Goal: Task Accomplishment & Management: Manage account settings

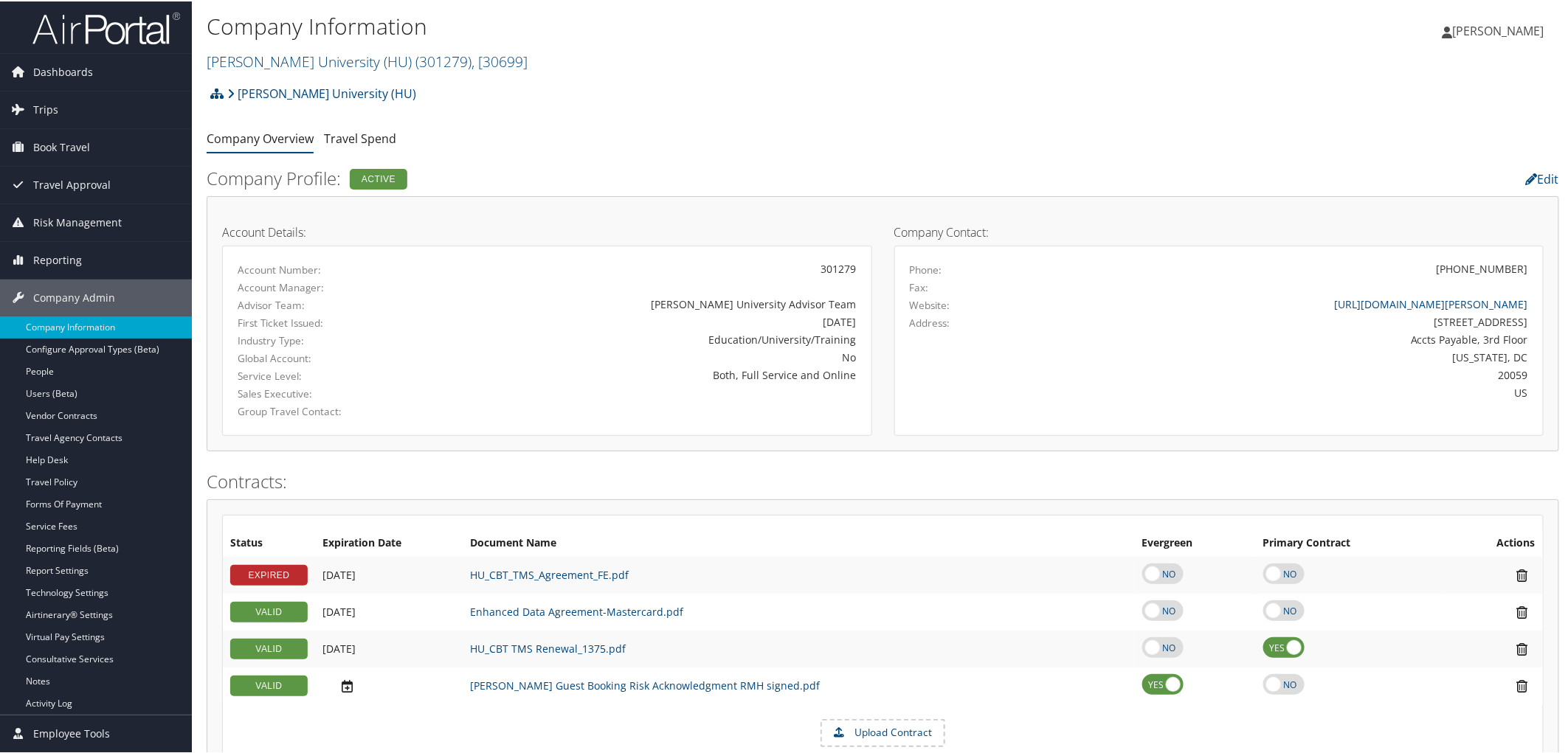
click at [617, 115] on div "[PERSON_NAME] University (HU) Account Structure [PERSON_NAME][GEOGRAPHIC_DATA] …" at bounding box center [883, 97] width 1352 height 40
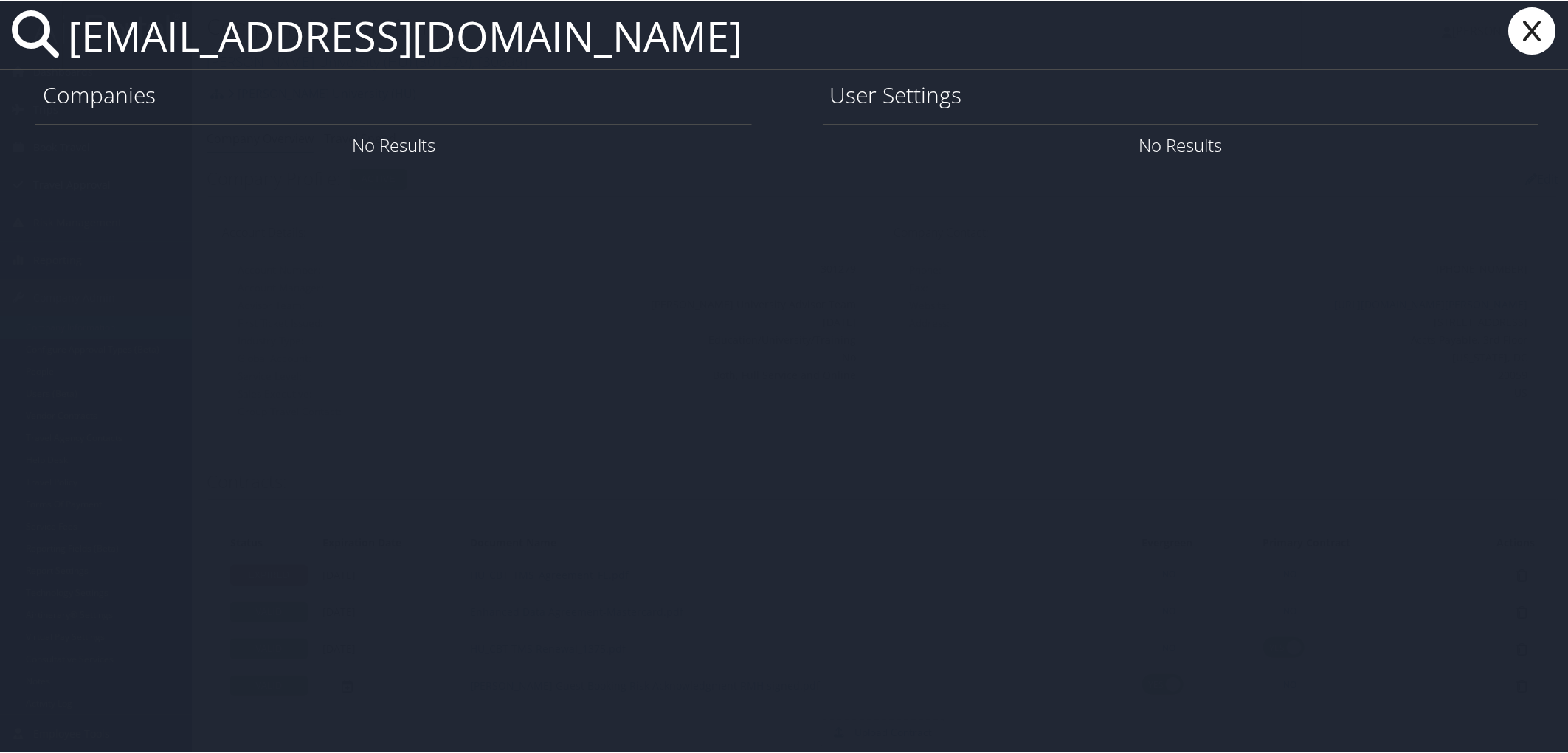
type input "[EMAIL_ADDRESS][DOMAIN_NAME]"
click at [1520, 25] on icon at bounding box center [1532, 29] width 59 height 48
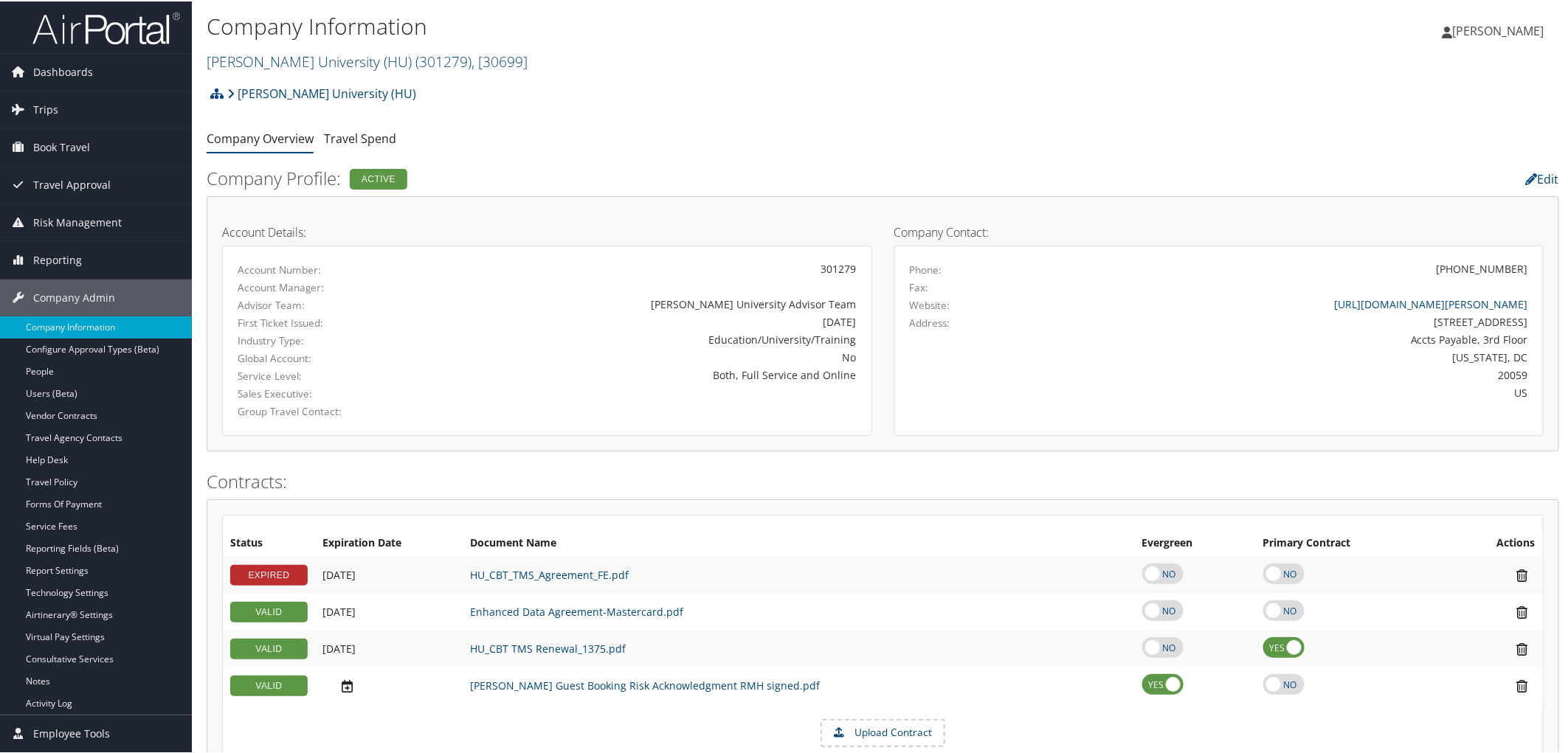
click at [612, 173] on h2 "Company Profile: Active" at bounding box center [654, 177] width 894 height 25
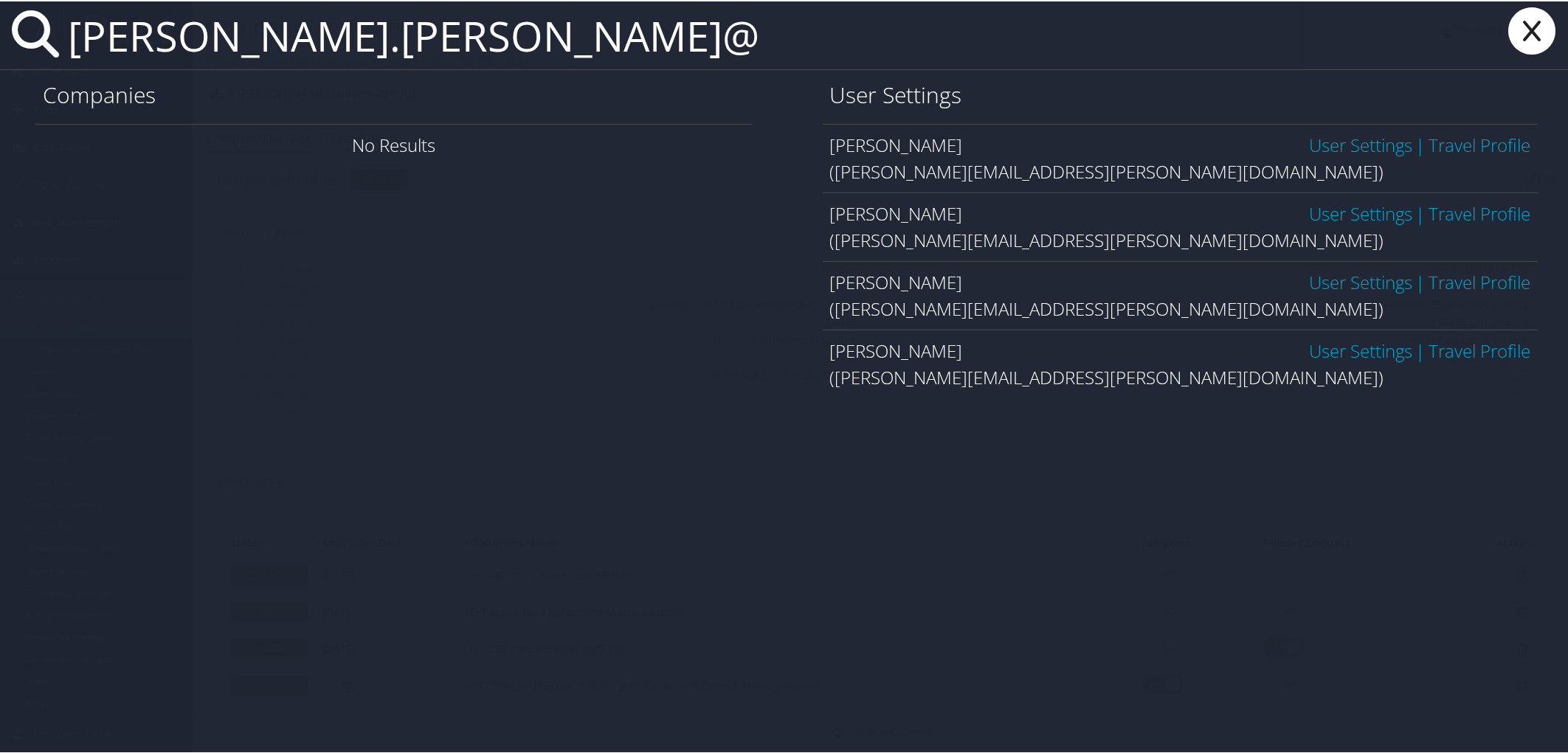
type input "lisa.peterson@"
click at [1310, 279] on link "User Settings" at bounding box center [1360, 280] width 103 height 25
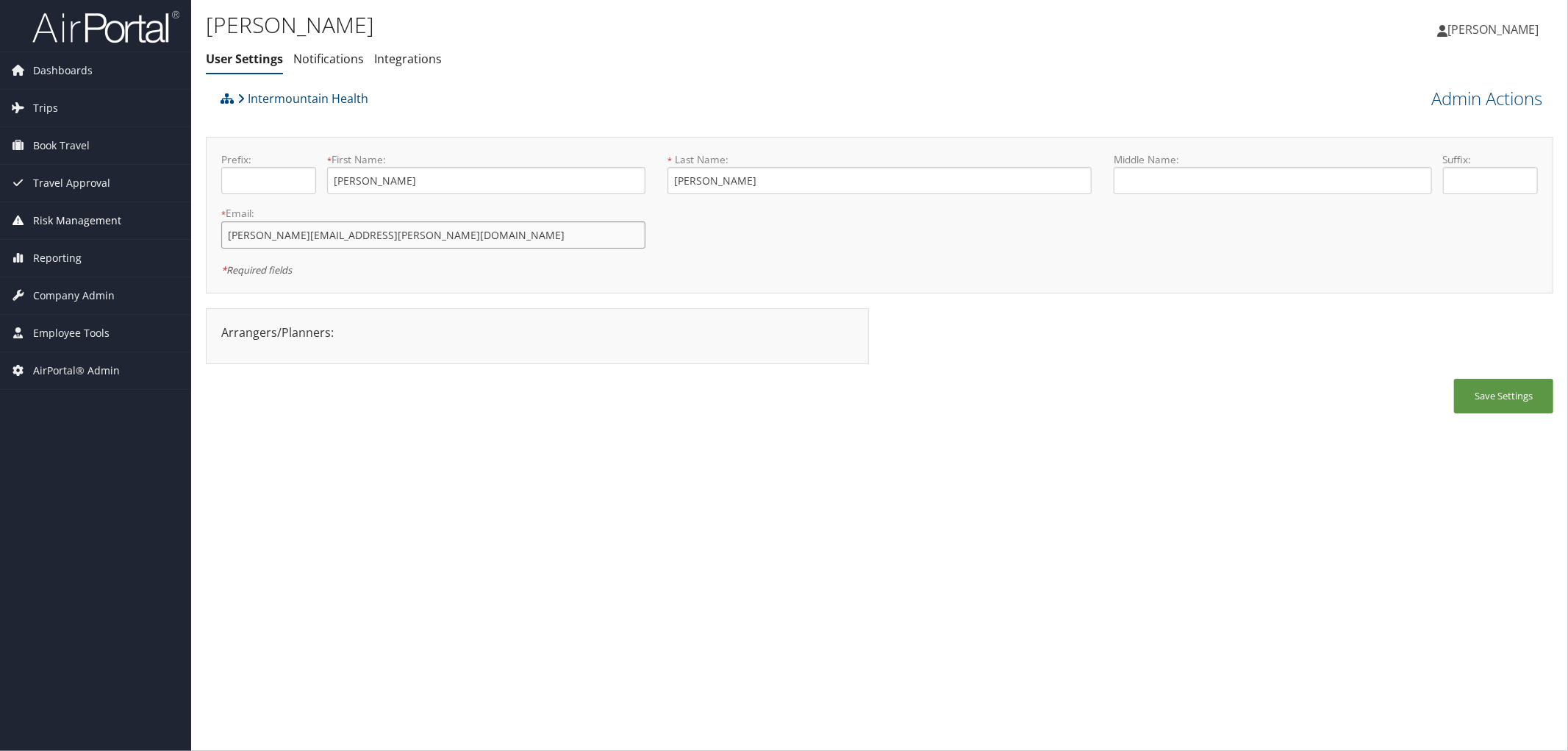
drag, startPoint x: 397, startPoint y: 241, endPoint x: 155, endPoint y: 229, distance: 242.3
click at [155, 229] on div "Dashboards AirPortal 360™ (Manager) AirPortal 360™ (Agent) My Travel Dashboard …" at bounding box center [784, 375] width 1568 height 751
click at [606, 74] on div "Lisa Peterson User Settings Notifications Integrations User Settings Notificati…" at bounding box center [655, 45] width 898 height 77
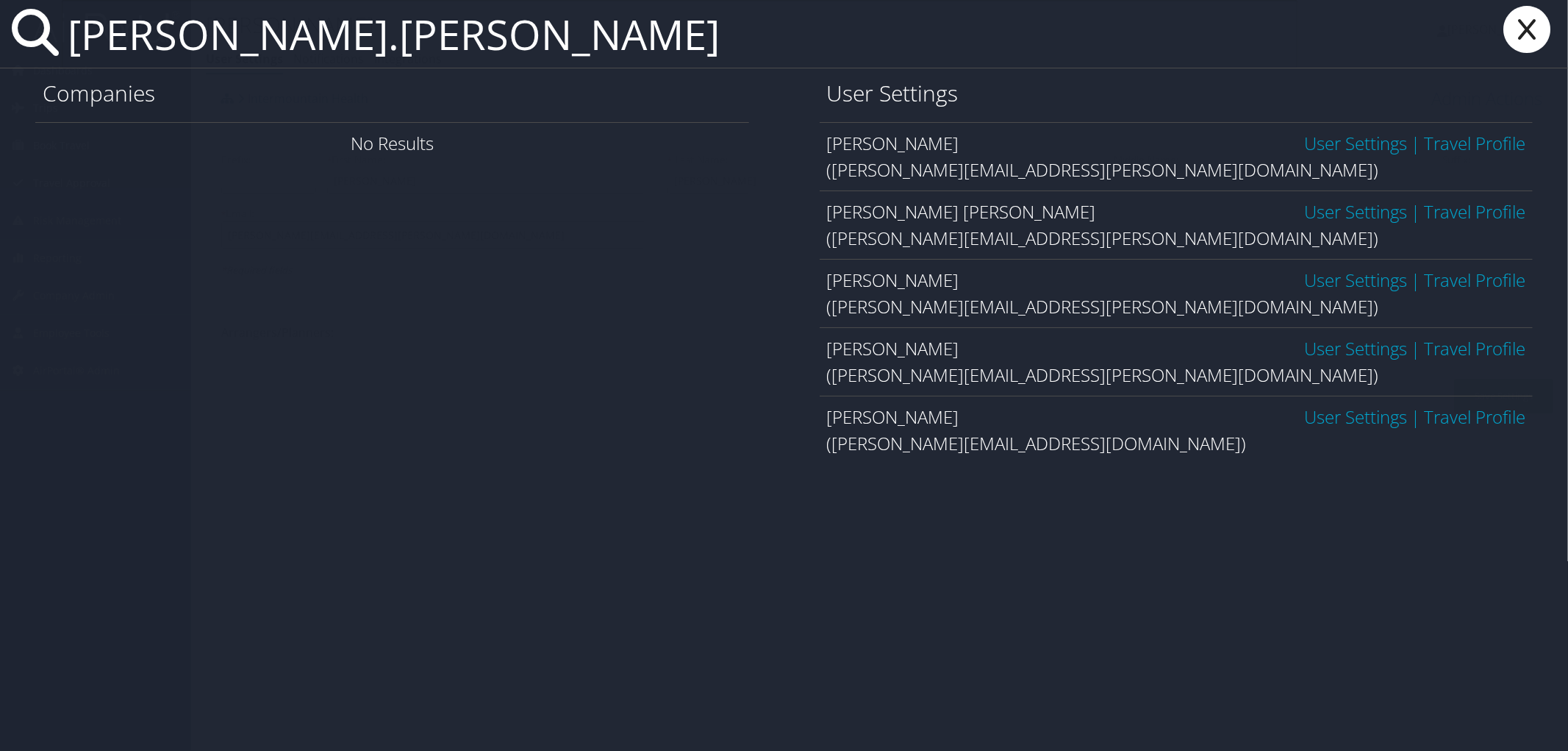
type input "jorge.sanchez"
click at [1319, 141] on link "User Settings" at bounding box center [1356, 143] width 103 height 24
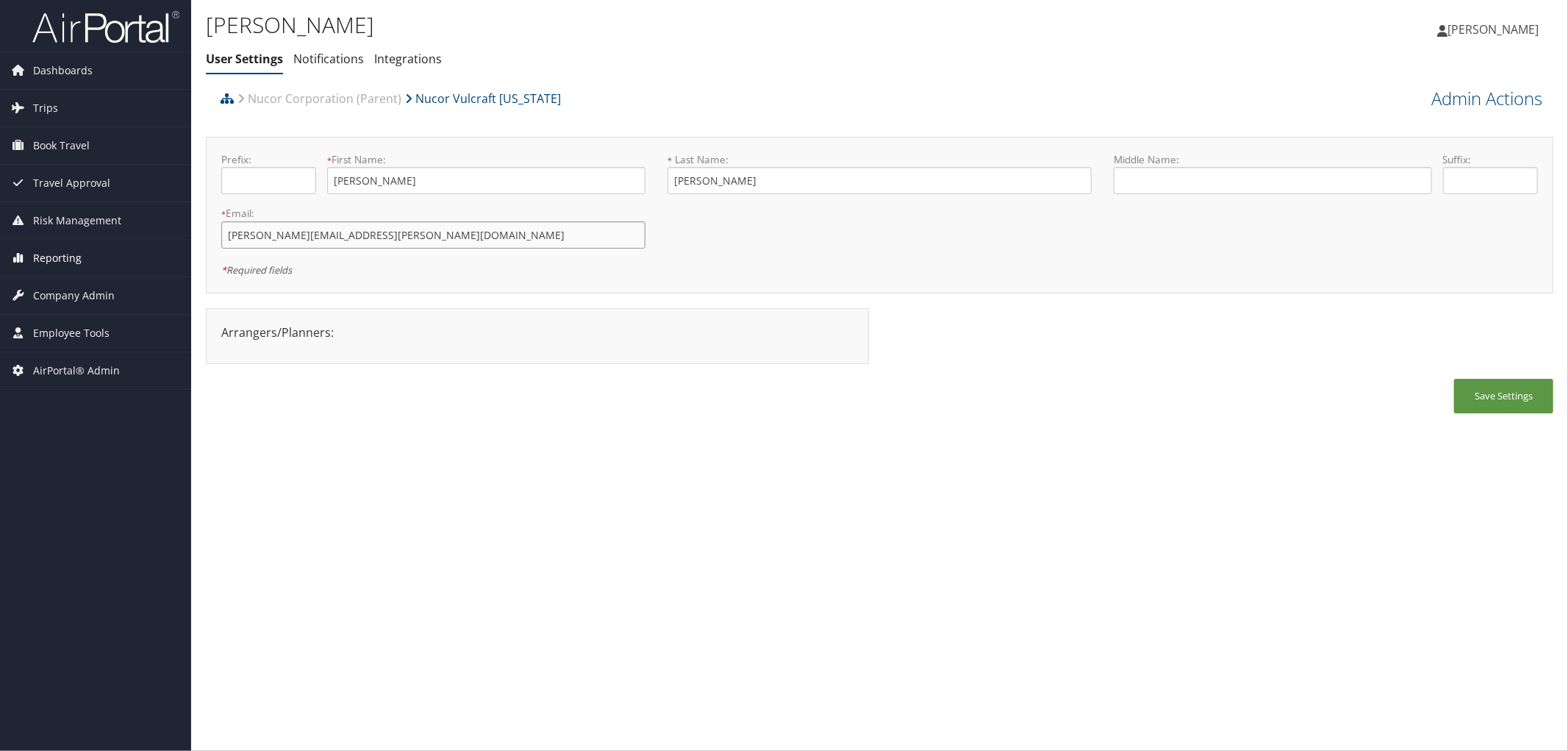
drag, startPoint x: 363, startPoint y: 232, endPoint x: 184, endPoint y: 248, distance: 179.7
click at [184, 248] on div "Dashboards AirPortal 360™ (Manager) AirPortal 360™ (Agent) My Travel Dashboard …" at bounding box center [784, 375] width 1568 height 751
click at [771, 181] on input "SANCHEZ" at bounding box center [879, 180] width 424 height 27
type input "SANCHEZ MAYA"
click at [1495, 395] on button "Save Settings" at bounding box center [1504, 396] width 99 height 35
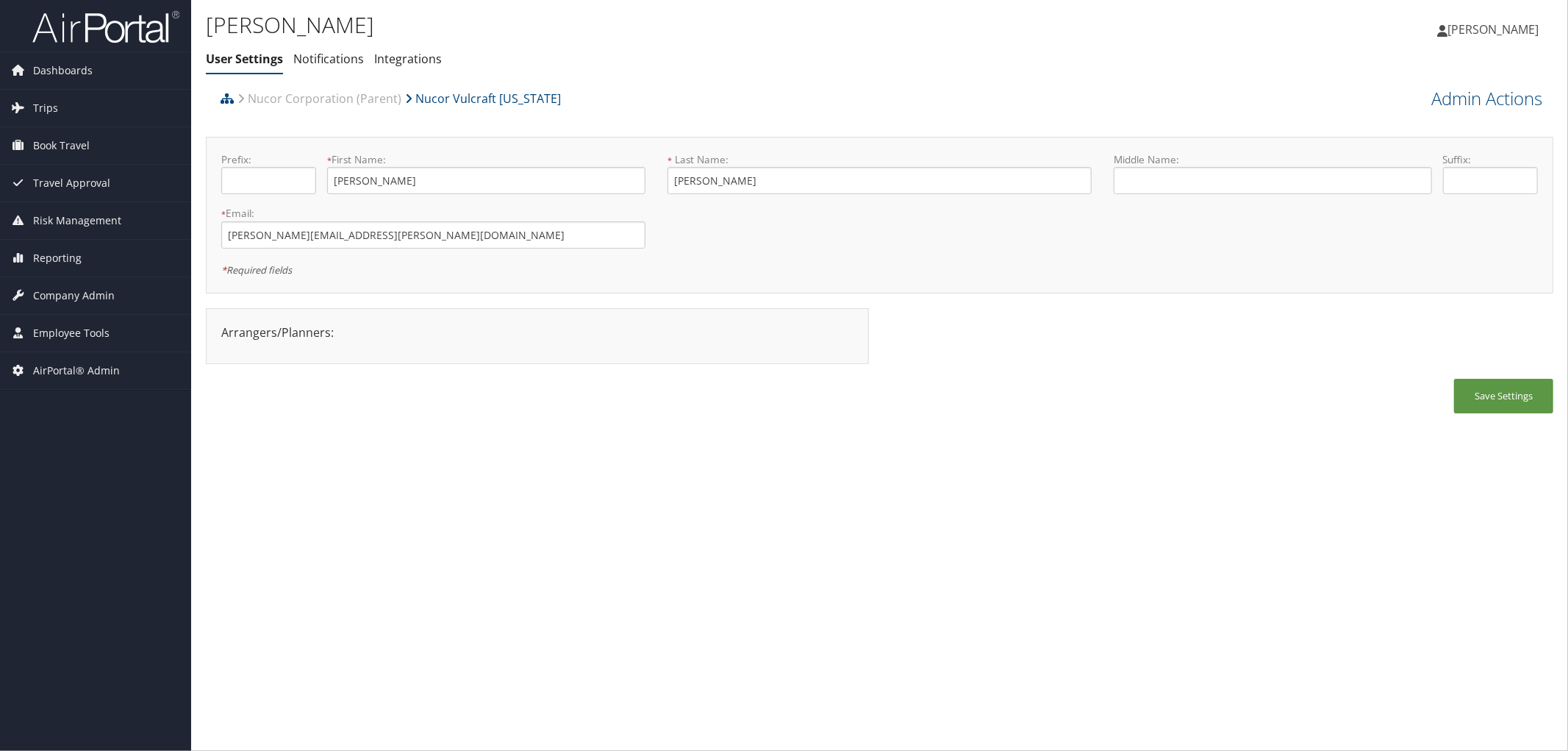
click at [584, 60] on ul "User Settings Notifications Integrations" at bounding box center [655, 60] width 898 height 27
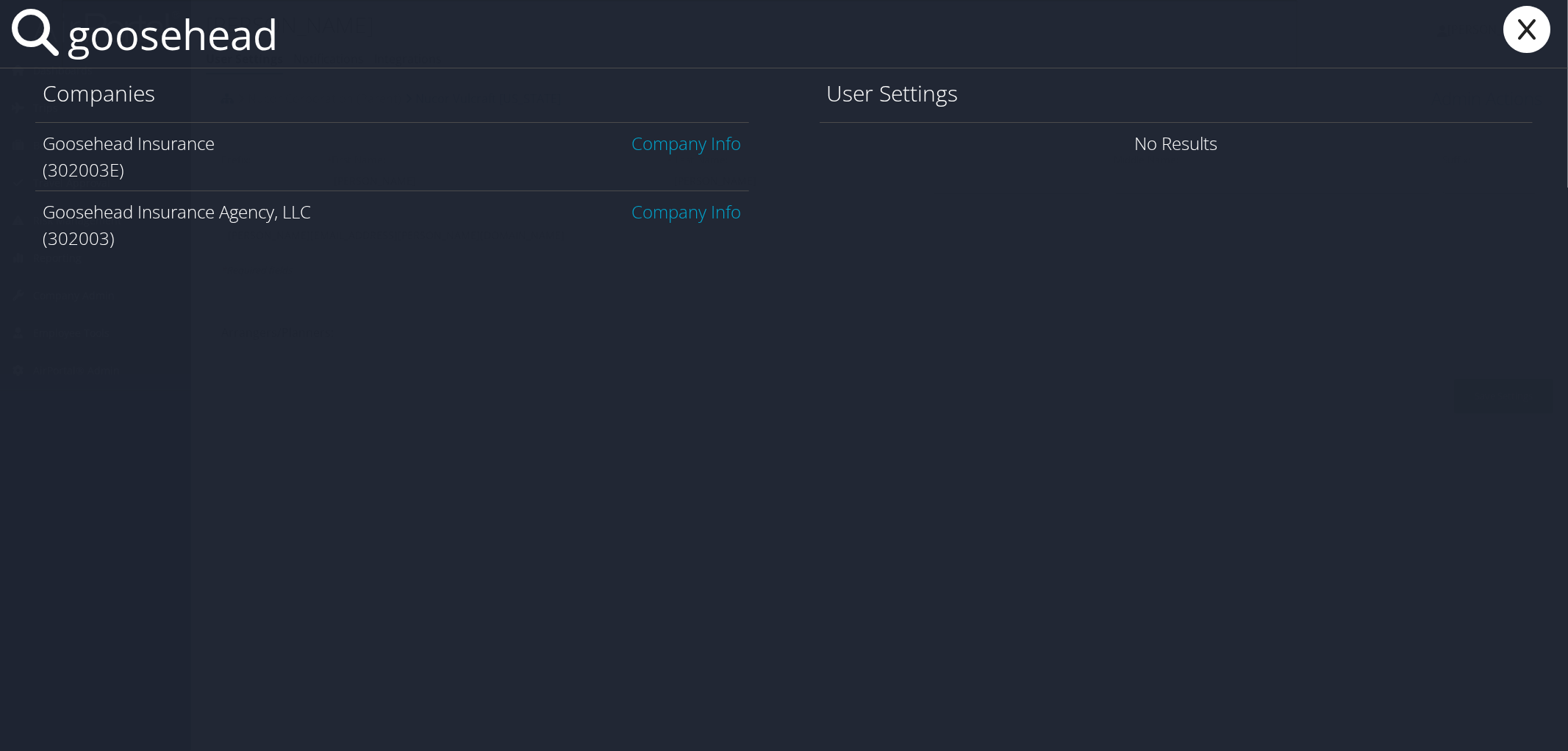
type input "goosehead"
click at [709, 144] on link "Company Info" at bounding box center [687, 143] width 110 height 24
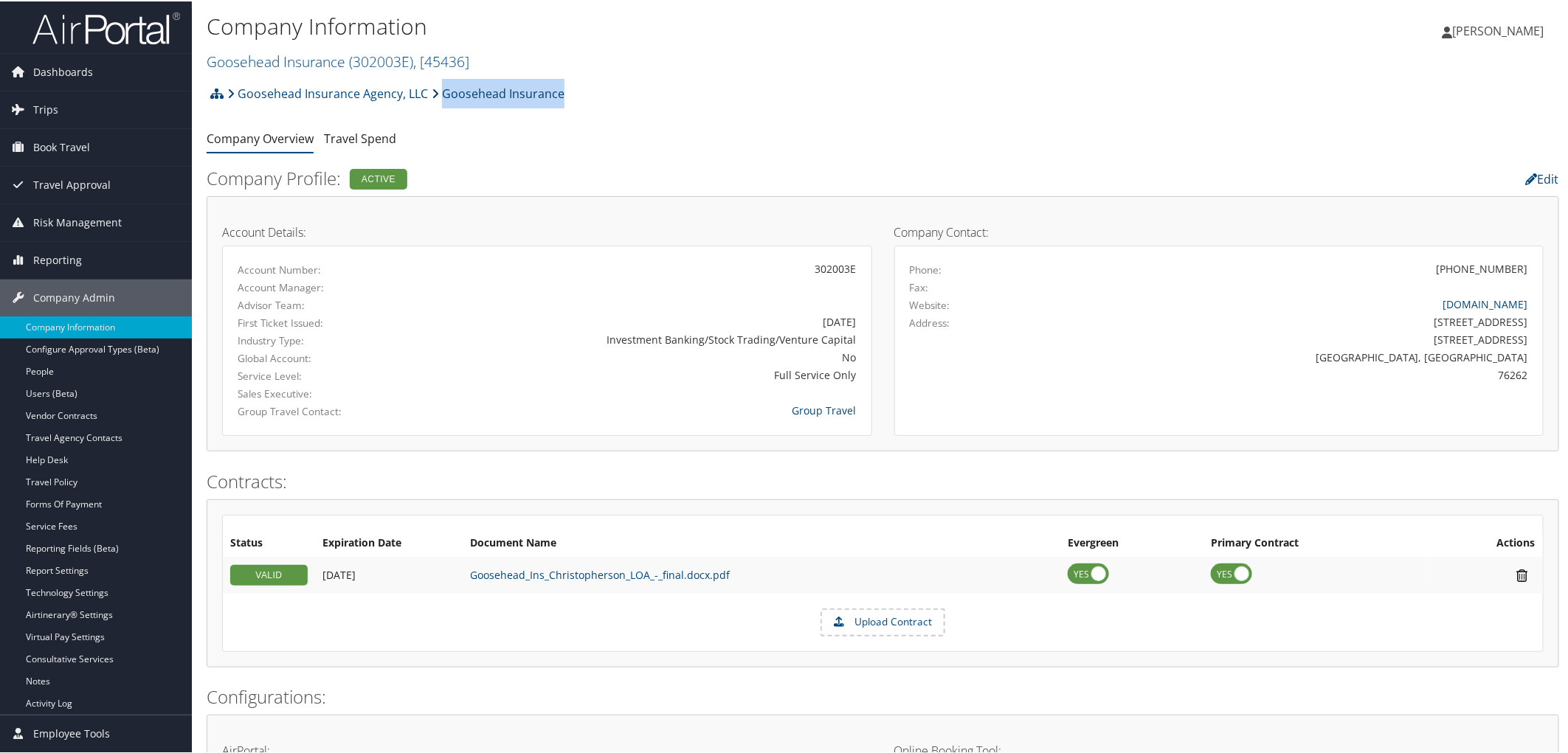
drag, startPoint x: 566, startPoint y: 89, endPoint x: 443, endPoint y: 87, distance: 123.0
click at [443, 87] on div "Goosehead Insurance Agency, LLC Goosehead Insurance Account Structure Goosehead…" at bounding box center [883, 97] width 1352 height 40
copy link "Goosehead Insurance"
click at [34, 109] on span "Trips" at bounding box center [46, 108] width 25 height 37
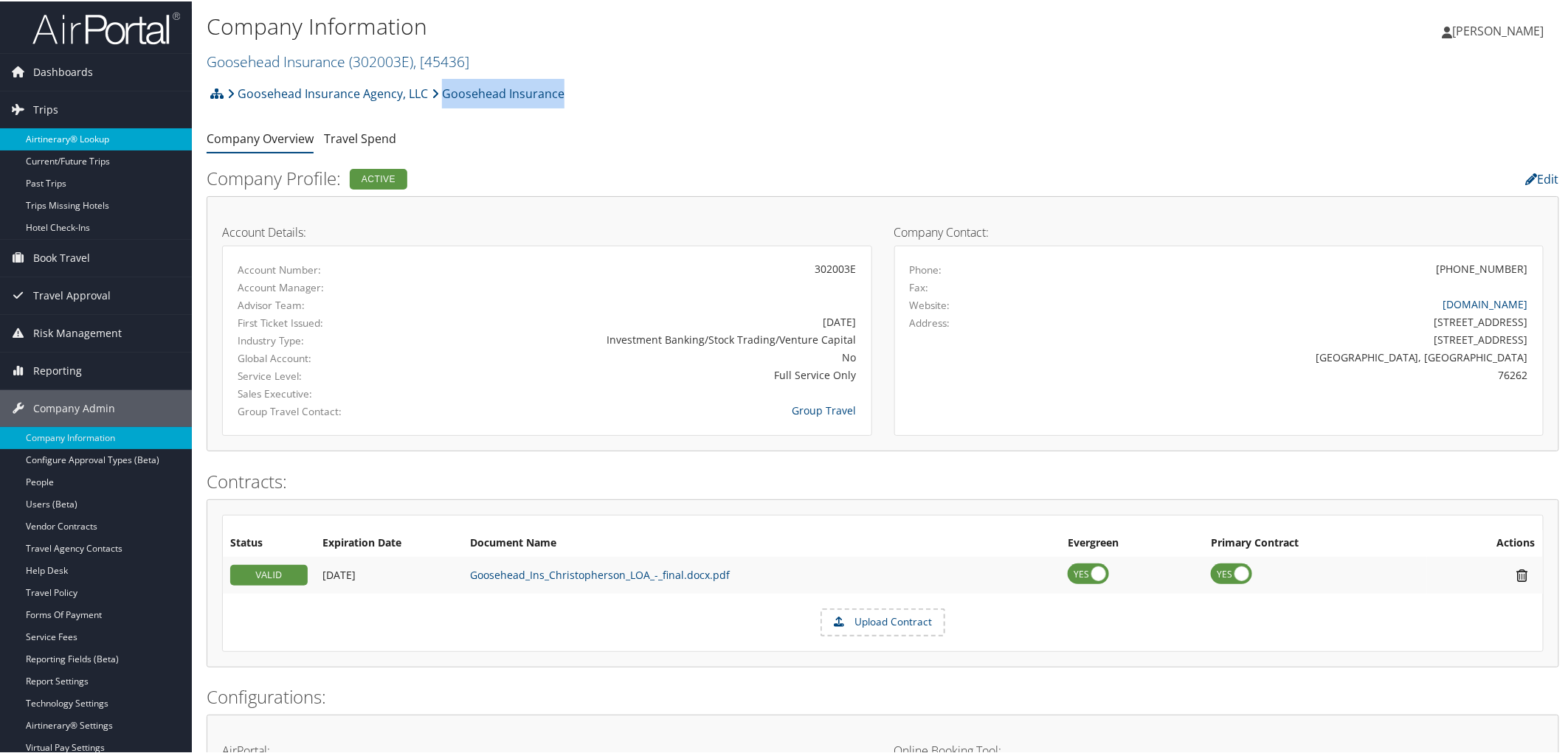
click at [61, 142] on link "Airtinerary® Lookup" at bounding box center [96, 138] width 192 height 22
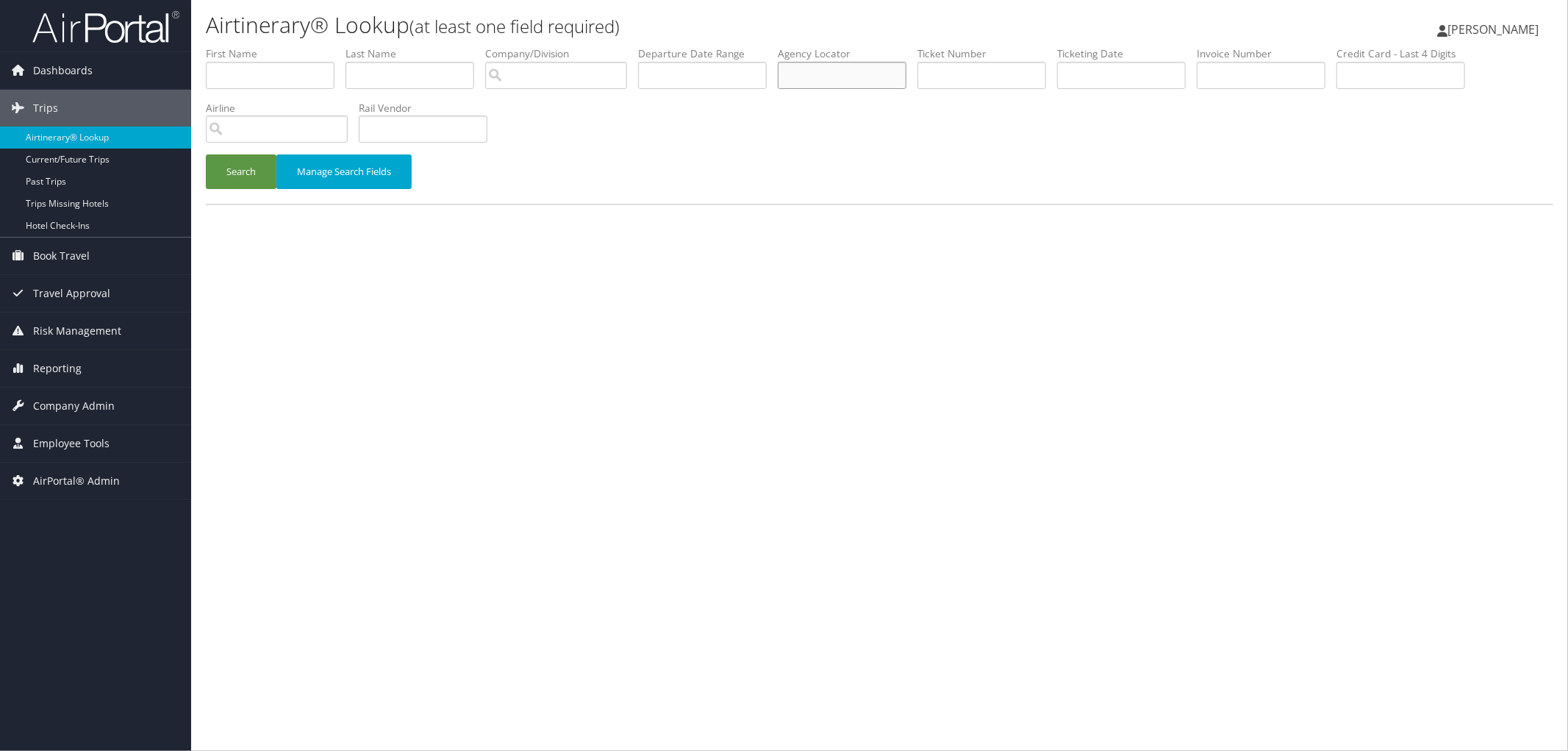
click at [876, 76] on input "text" at bounding box center [842, 75] width 129 height 27
type input "dnv6hk"
click at [206, 155] on button "Search" at bounding box center [241, 172] width 70 height 35
